Goal: Task Accomplishment & Management: Manage account settings

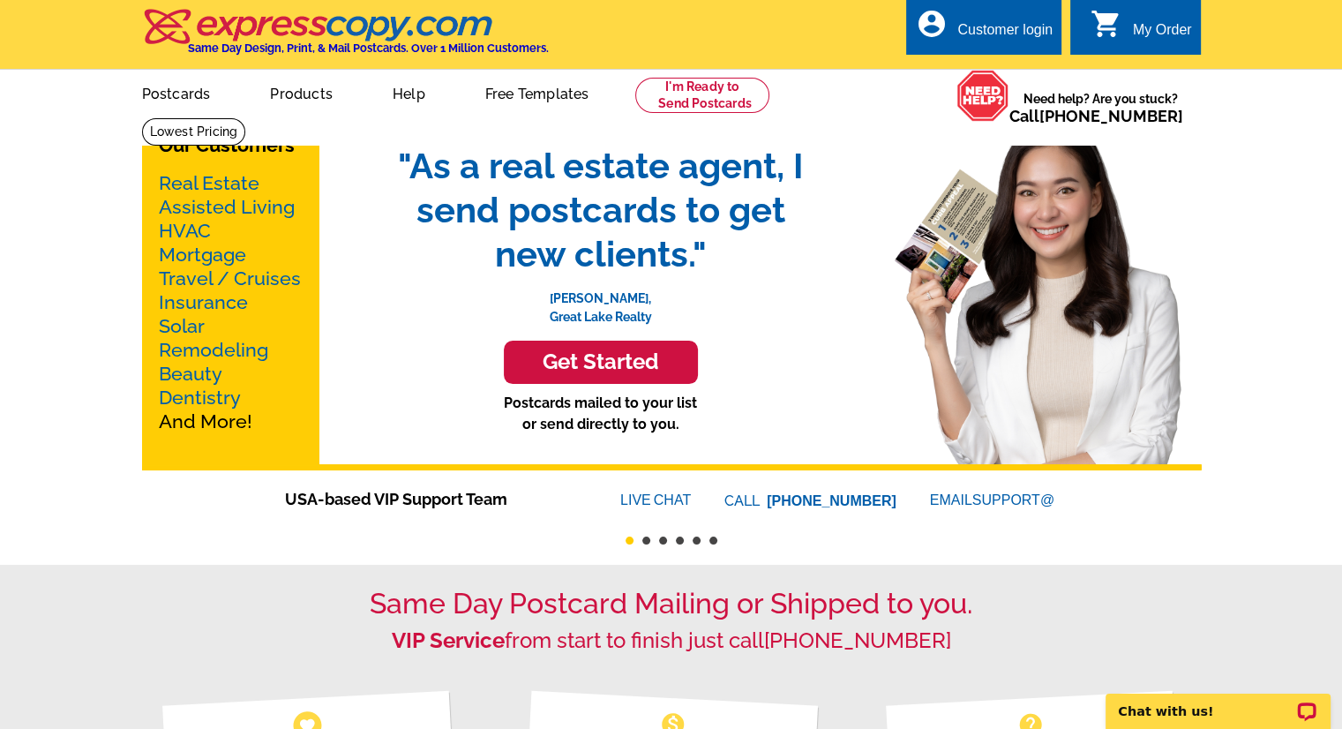
click at [1014, 29] on div "Customer login" at bounding box center [1004, 34] width 95 height 25
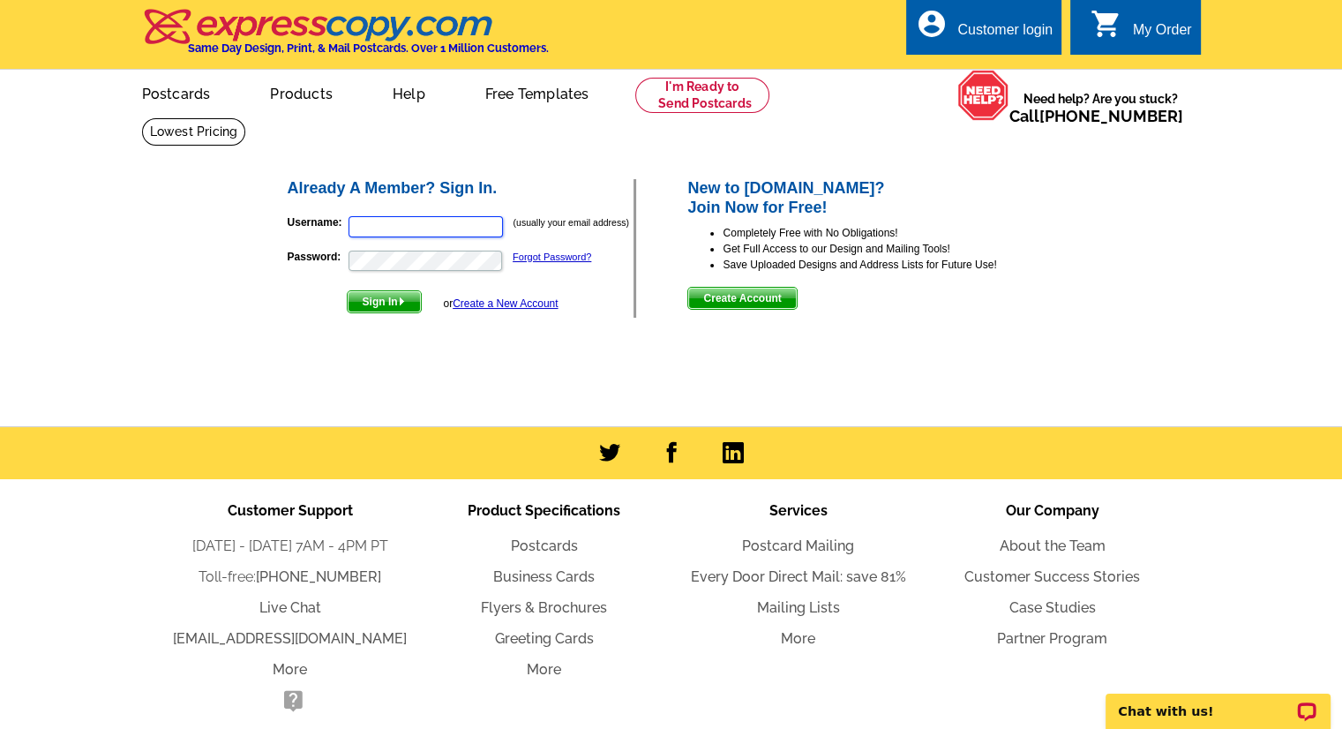
click at [361, 227] on input "Username:" at bounding box center [425, 226] width 154 height 21
type input "Kfranxman@remax.net"
click at [347, 290] on button "Sign In" at bounding box center [384, 301] width 75 height 23
